Goal: Find specific page/section: Find specific page/section

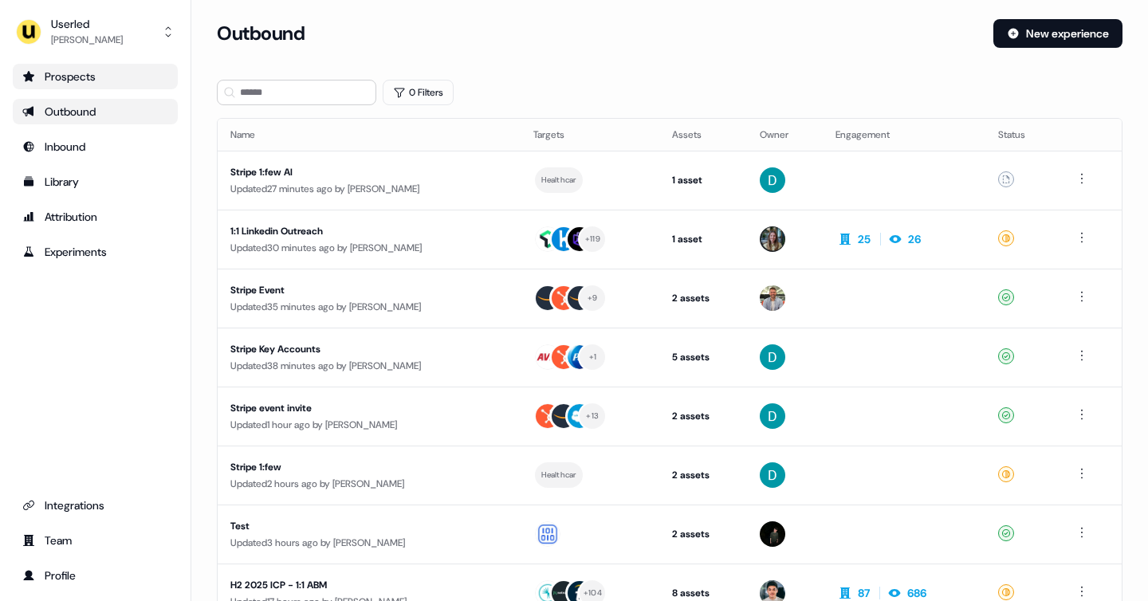
click at [74, 80] on div "Prospects" at bounding box center [95, 77] width 146 height 16
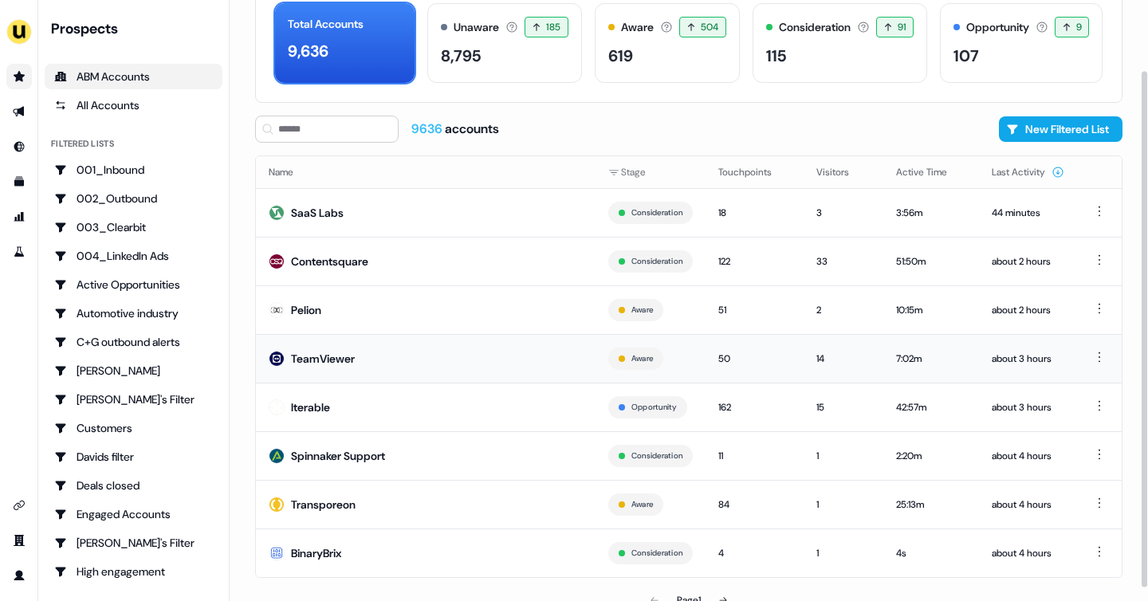
scroll to position [96, 0]
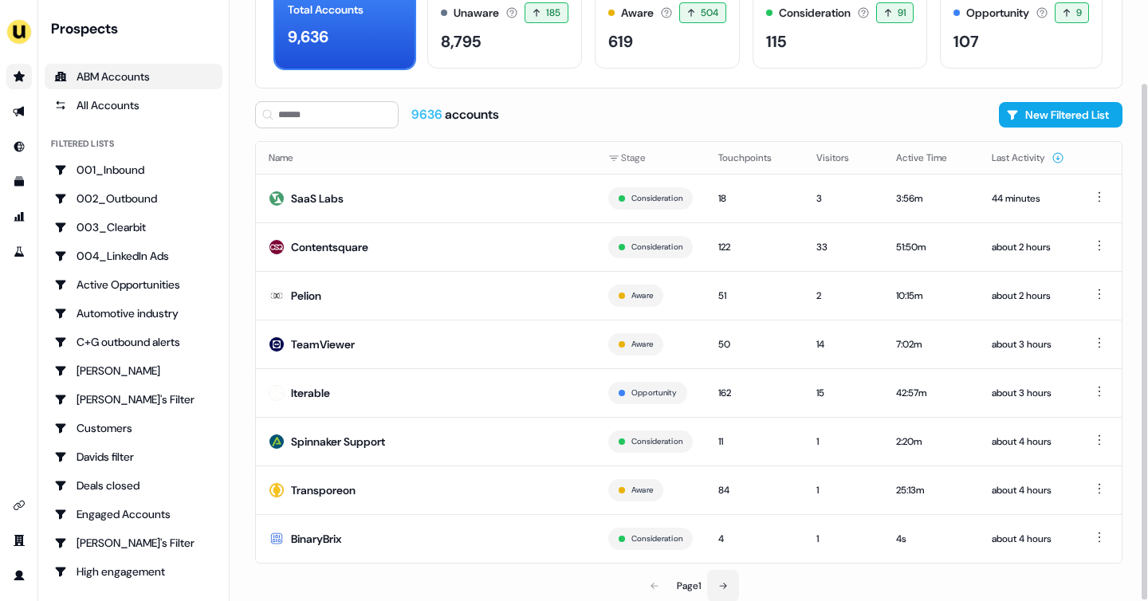
click at [724, 583] on icon at bounding box center [723, 586] width 10 height 10
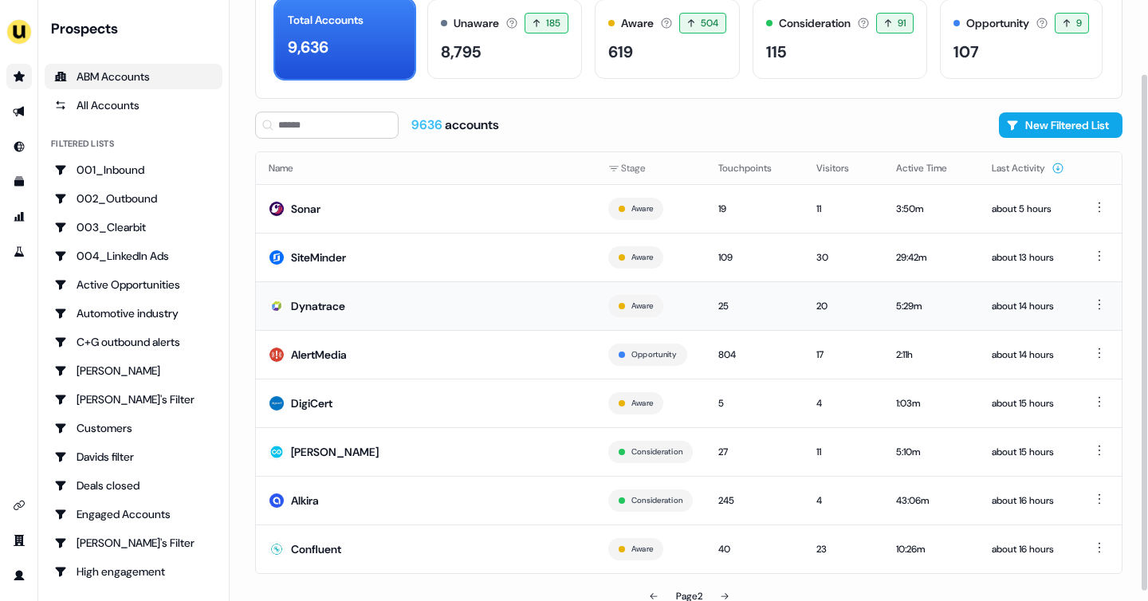
scroll to position [96, 0]
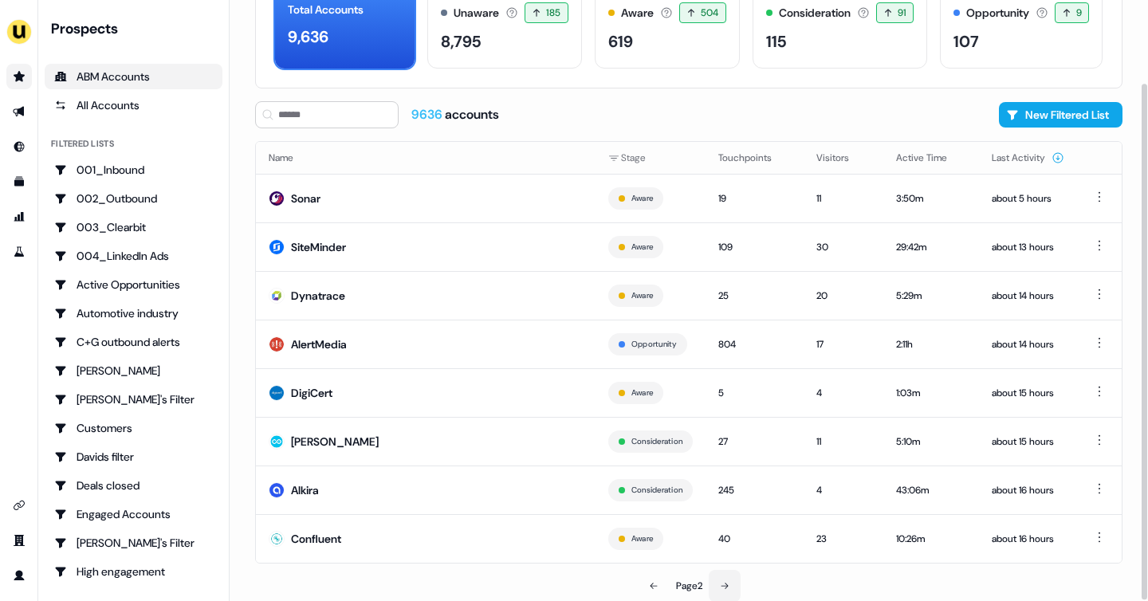
click at [721, 581] on icon at bounding box center [725, 586] width 10 height 10
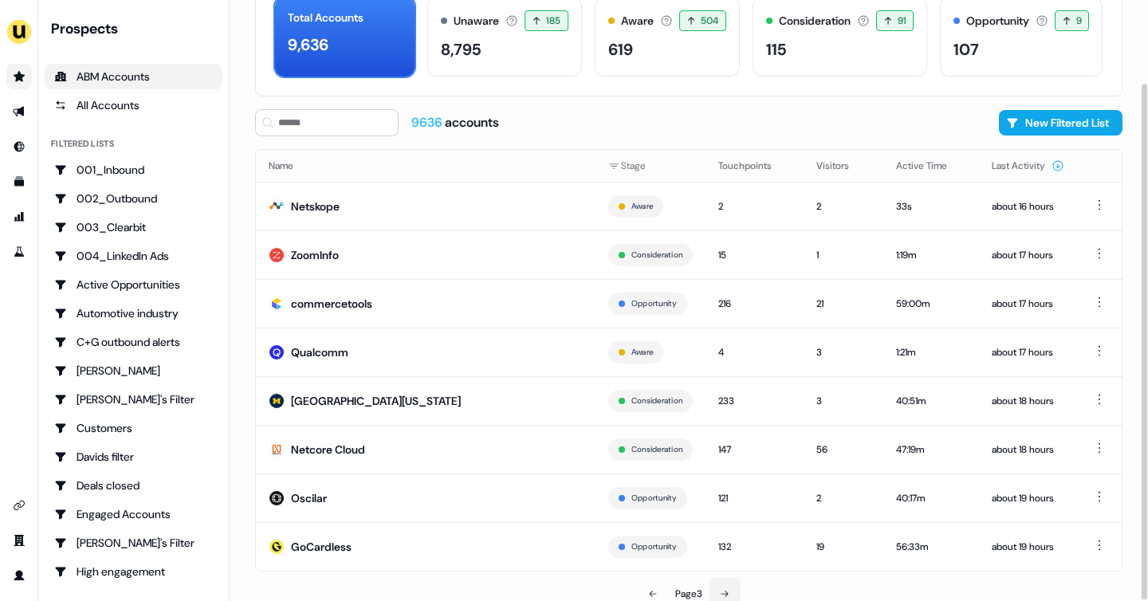
scroll to position [96, 0]
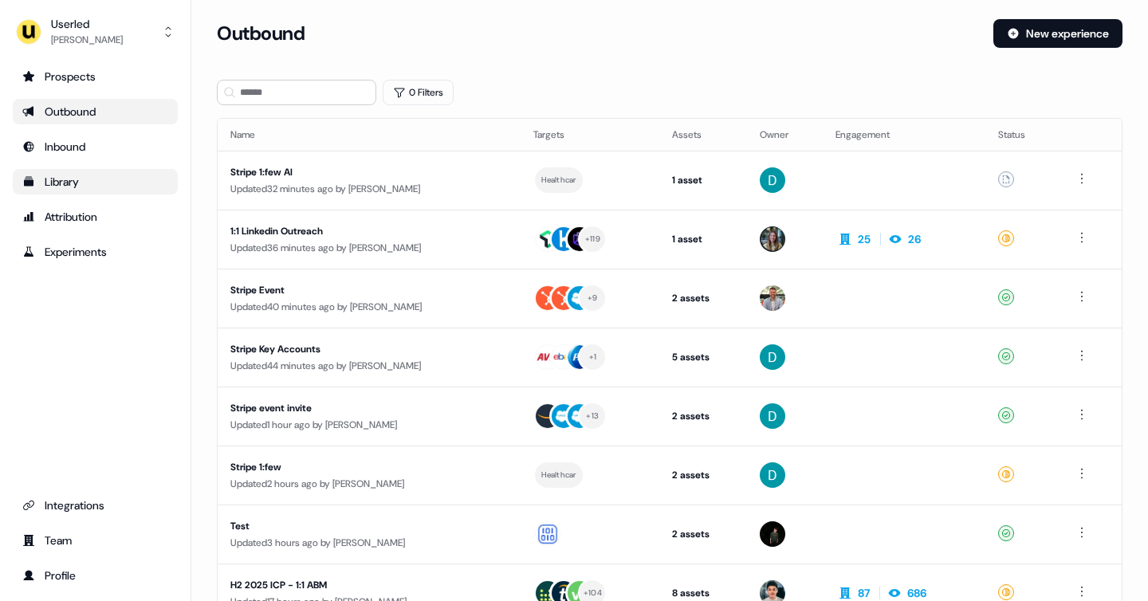
click at [76, 181] on div "Library" at bounding box center [95, 182] width 146 height 16
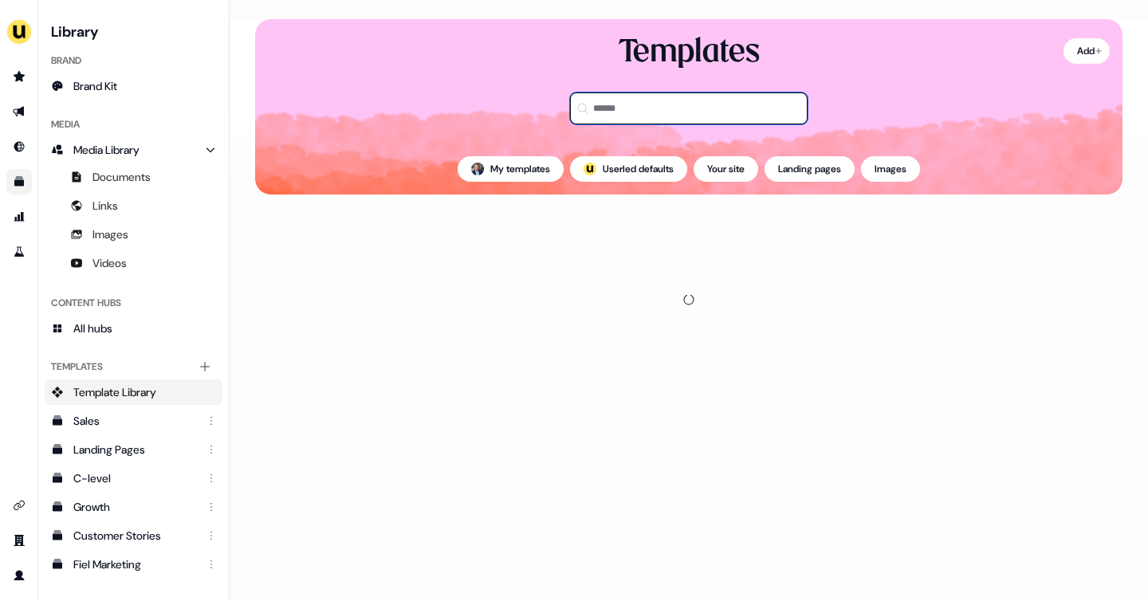
click at [614, 112] on input at bounding box center [689, 108] width 238 height 32
type input "**********"
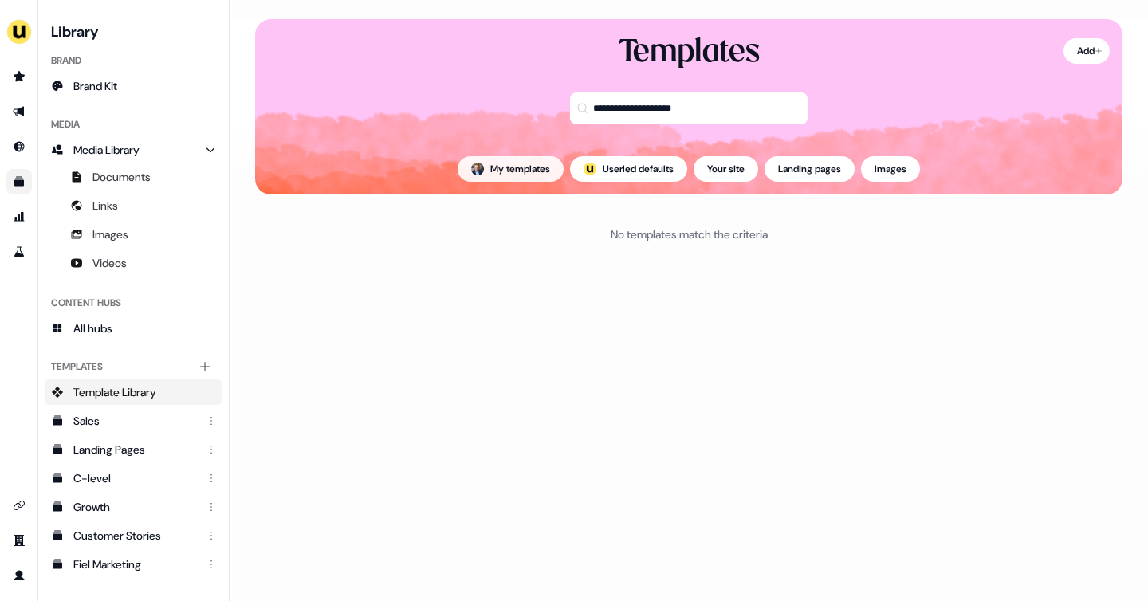
click at [528, 156] on button "My templates" at bounding box center [510, 169] width 106 height 26
click at [528, 167] on button "My templates" at bounding box center [510, 169] width 106 height 26
click at [14, 82] on icon "Go to prospects" at bounding box center [19, 76] width 13 height 13
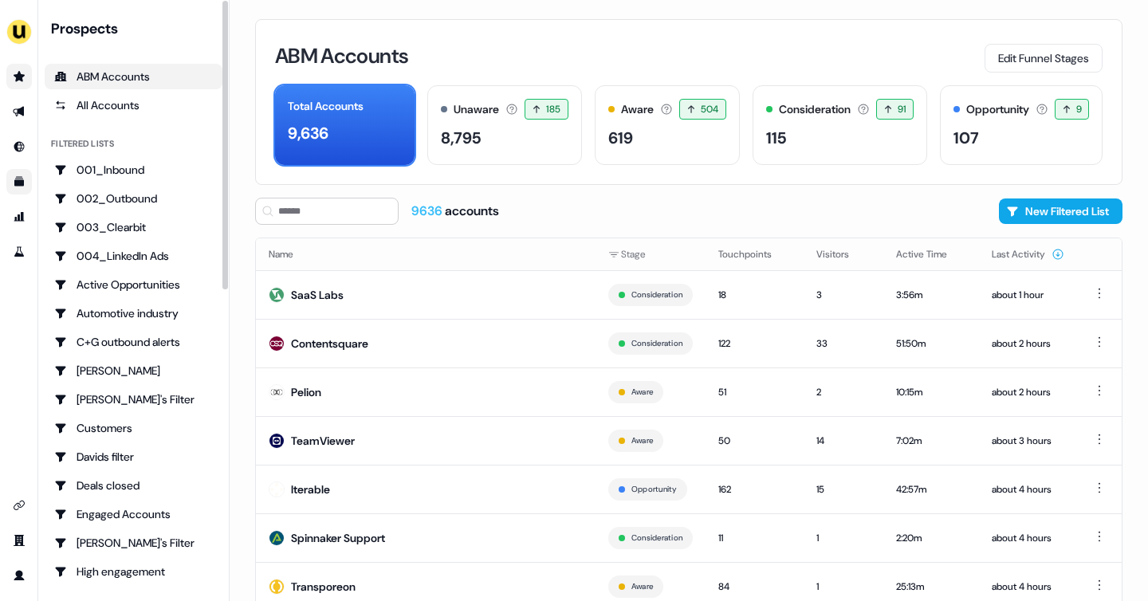
click at [18, 78] on icon "Go to prospects" at bounding box center [19, 76] width 11 height 10
